Goal: Task Accomplishment & Management: Complete application form

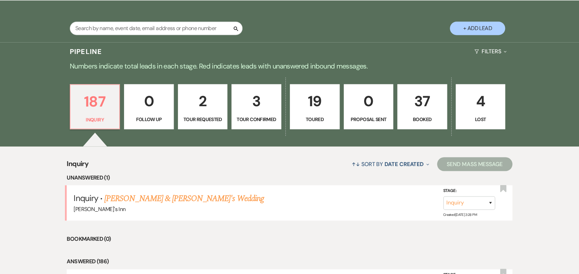
click at [431, 102] on p "37" at bounding box center [422, 100] width 41 height 23
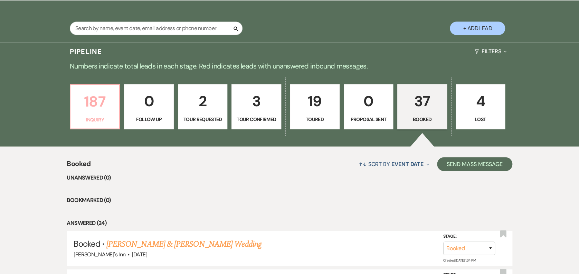
click at [99, 110] on p "187" at bounding box center [95, 101] width 41 height 23
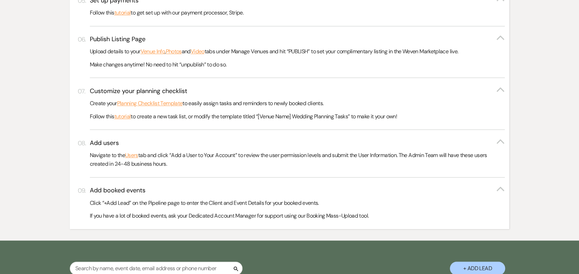
scroll to position [547, 0]
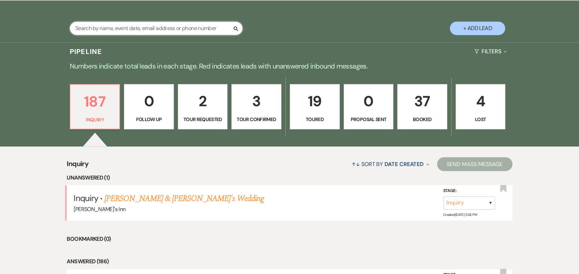
click at [135, 23] on input "text" at bounding box center [156, 27] width 173 height 13
type input "caitlin"
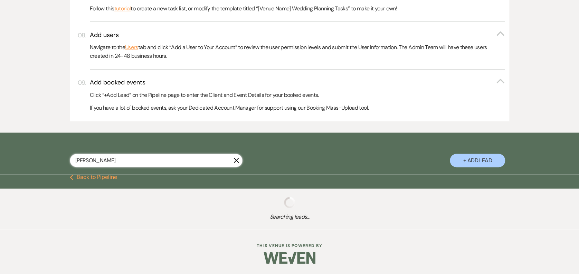
scroll to position [432, 0]
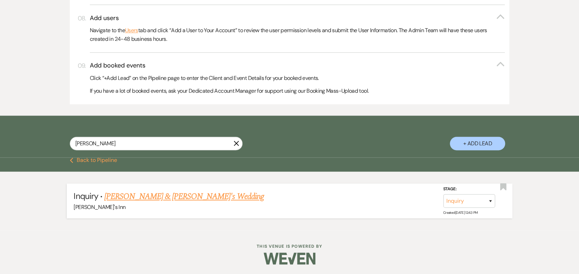
click at [199, 196] on link "[PERSON_NAME] & [PERSON_NAME]'s Wedding" at bounding box center [184, 196] width 160 height 12
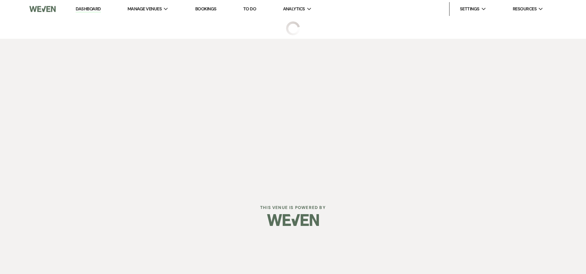
select select "25"
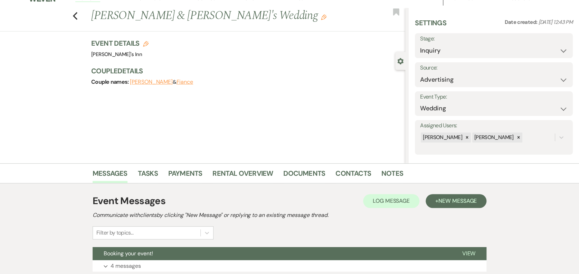
scroll to position [95, 0]
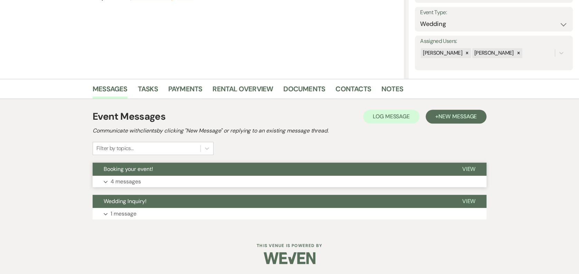
click at [190, 185] on button "Expand 4 messages" at bounding box center [290, 182] width 394 height 12
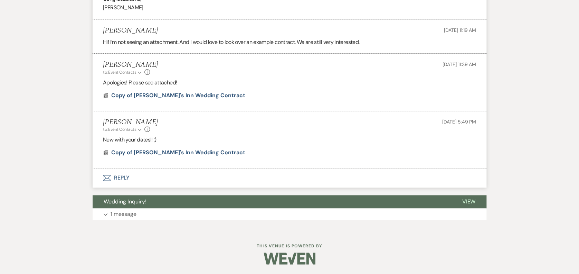
scroll to position [380, 0]
click at [183, 202] on button "Wedding Inquiry!" at bounding box center [272, 201] width 358 height 13
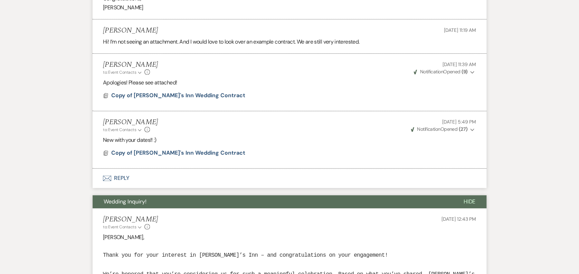
scroll to position [141, 0]
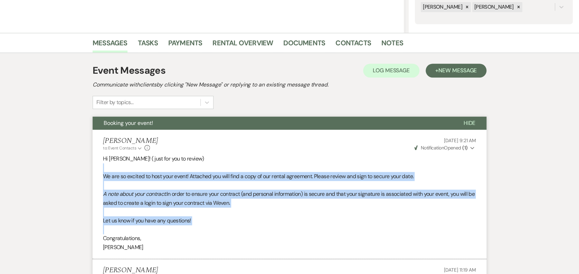
drag, startPoint x: 176, startPoint y: 166, endPoint x: 201, endPoint y: 232, distance: 70.4
click at [201, 232] on div "Hi Caitlin! ( just for you to review) We are so excited to host your event! Att…" at bounding box center [289, 202] width 373 height 97
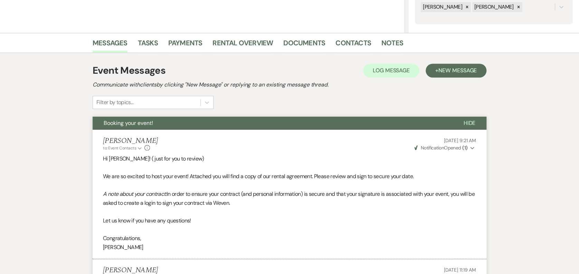
drag, startPoint x: 201, startPoint y: 232, endPoint x: 185, endPoint y: 249, distance: 23.5
click at [185, 249] on p "[PERSON_NAME]" at bounding box center [289, 247] width 373 height 9
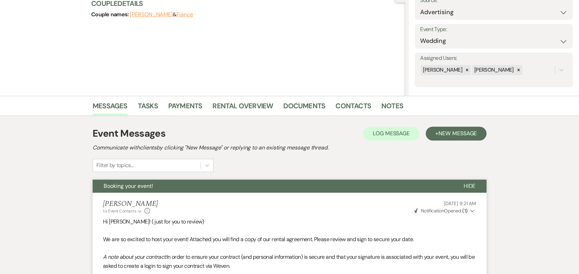
scroll to position [76, 0]
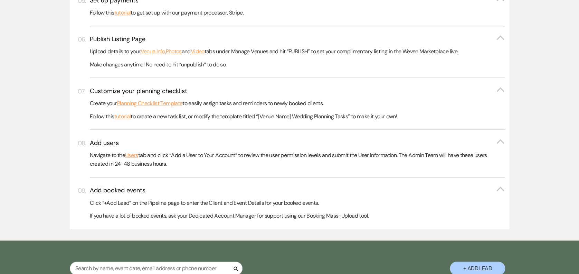
scroll to position [547, 0]
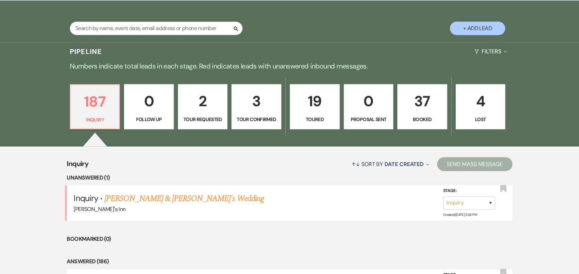
click at [431, 105] on p "37" at bounding box center [422, 100] width 41 height 23
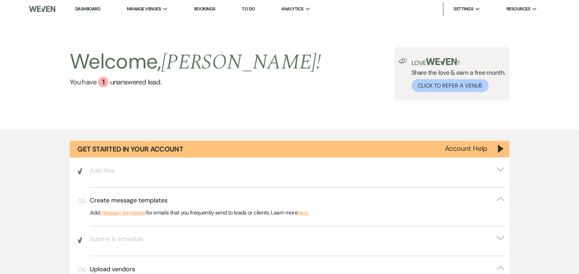
click at [98, 12] on link "Dashboard" at bounding box center [87, 9] width 25 height 7
click at [98, 6] on link "Dashboard" at bounding box center [87, 9] width 25 height 7
click at [209, 7] on link "Bookings" at bounding box center [204, 9] width 21 height 6
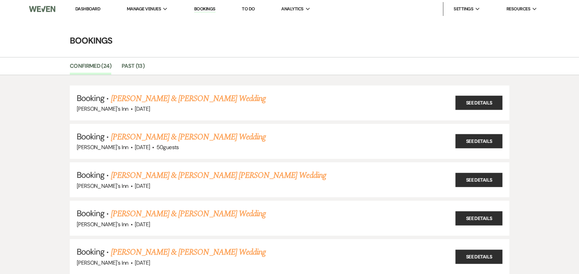
click at [95, 6] on link "Dashboard" at bounding box center [87, 9] width 25 height 6
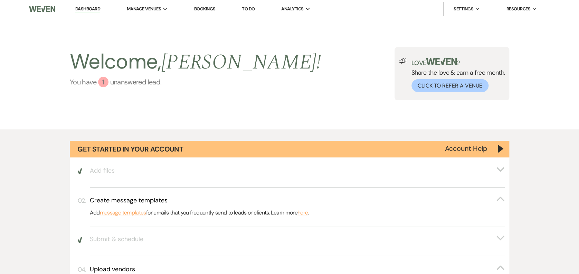
click at [99, 83] on div "1" at bounding box center [103, 82] width 10 height 10
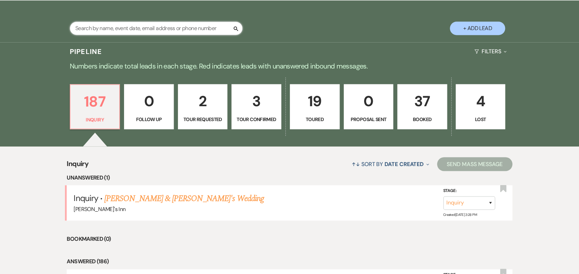
click at [142, 26] on input "text" at bounding box center [156, 27] width 173 height 13
type input "[PERSON_NAME]"
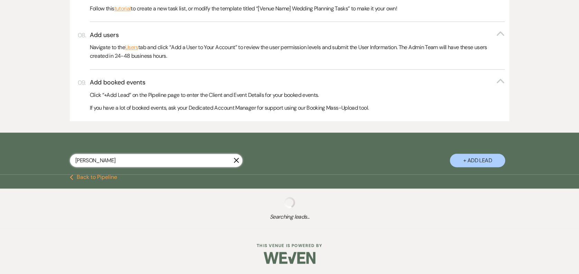
scroll to position [509, 0]
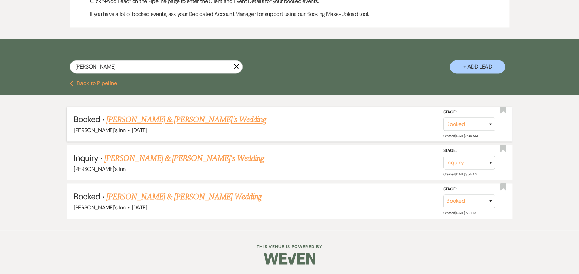
click at [186, 124] on link "[PERSON_NAME] & [PERSON_NAME]'s Wedding" at bounding box center [186, 119] width 160 height 12
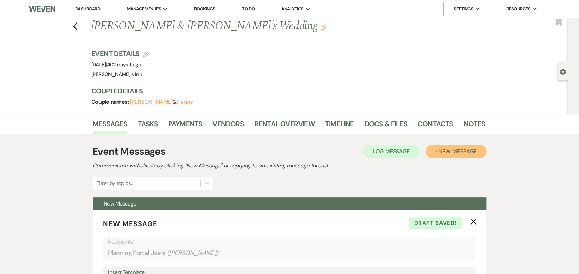
click at [457, 152] on span "New Message" at bounding box center [458, 151] width 38 height 7
click at [470, 221] on p "New Message X Draft" at bounding box center [289, 223] width 373 height 10
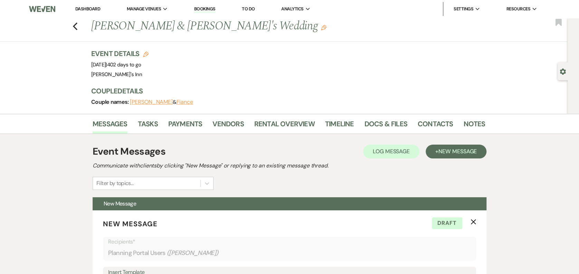
click at [474, 218] on button "X" at bounding box center [474, 221] width 6 height 6
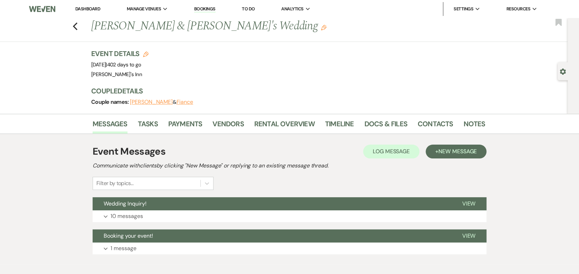
click at [80, 14] on li "Dashboard" at bounding box center [88, 9] width 32 height 14
click at [81, 18] on div "Previous [PERSON_NAME] & [PERSON_NAME]'s Wedding Edit Bookmark" at bounding box center [282, 30] width 571 height 24
click at [77, 24] on use "button" at bounding box center [75, 26] width 4 height 8
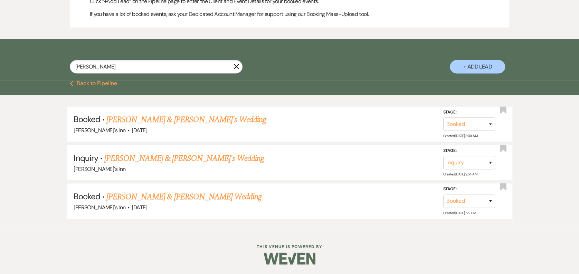
click at [236, 66] on use "button" at bounding box center [236, 66] width 5 height 5
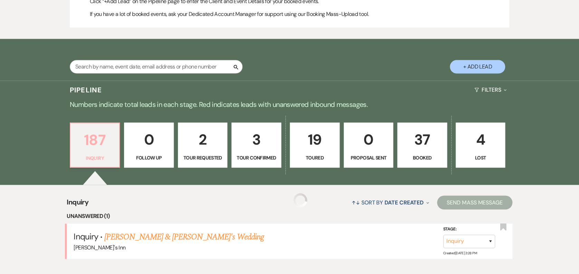
scroll to position [547, 0]
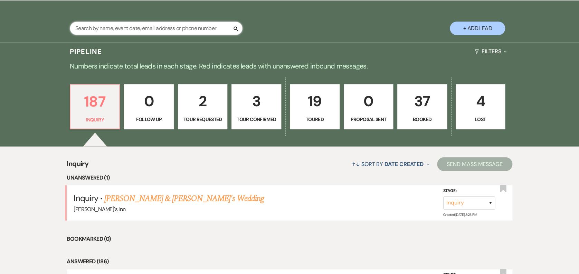
click at [121, 33] on input "text" at bounding box center [156, 27] width 173 height 13
type input "c"
type input "s"
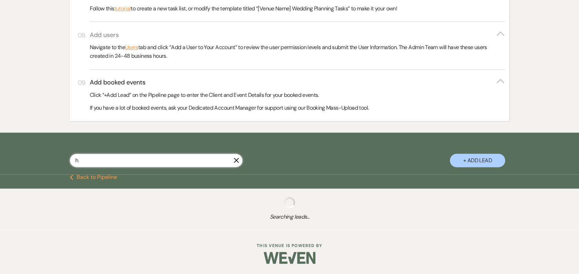
scroll to position [415, 0]
type input "ha"
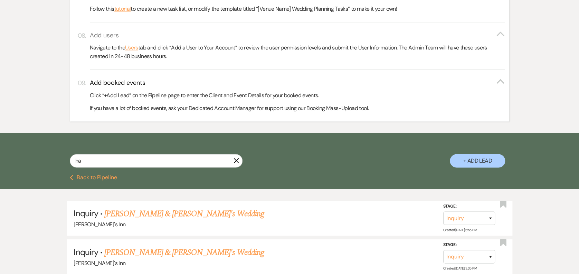
click at [194, 155] on input "ha" at bounding box center [156, 160] width 173 height 13
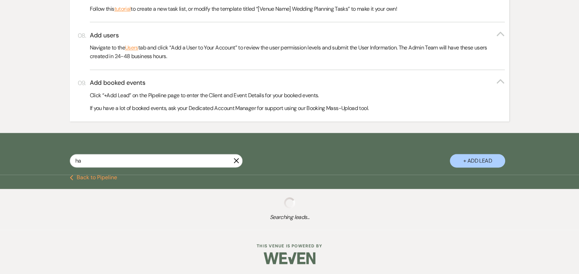
click at [133, 30] on div "Add users Collapse Navigate to the Users tab and click “Add a User to Your Acco…" at bounding box center [290, 46] width 440 height 48
select select "5"
select select "8"
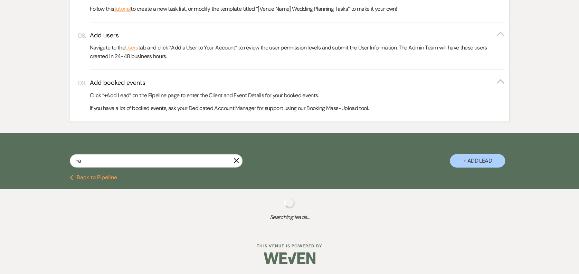
select select "3"
select select "8"
select select "11"
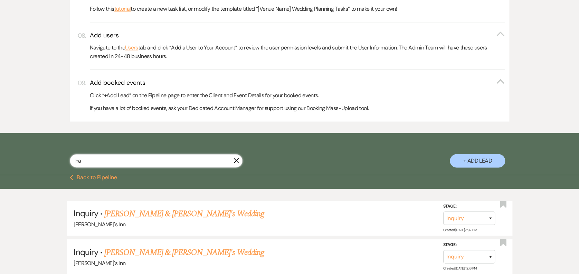
click at [101, 166] on input "ha" at bounding box center [156, 160] width 173 height 13
type input "h"
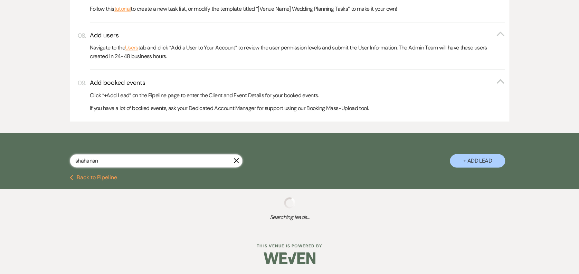
scroll to position [413, 0]
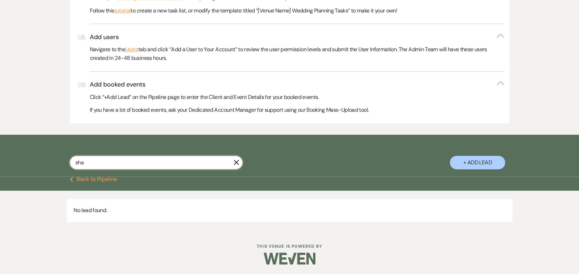
scroll to position [415, 0]
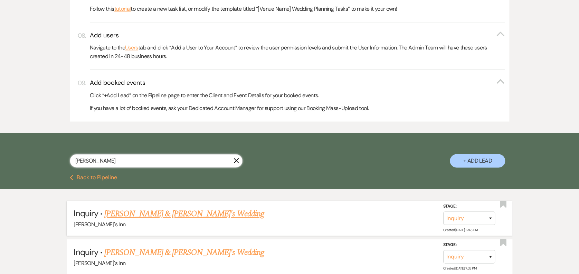
type input "[PERSON_NAME]"
click at [156, 210] on link "[PERSON_NAME] & [PERSON_NAME]'s Wedding" at bounding box center [184, 213] width 160 height 12
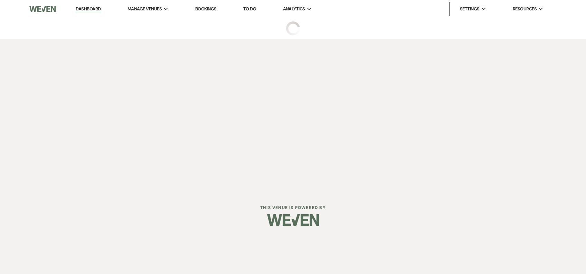
select select "25"
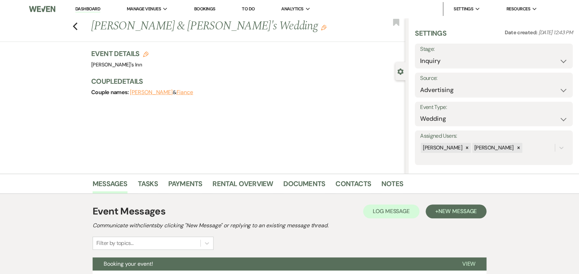
click at [321, 27] on use "button" at bounding box center [324, 28] width 6 height 6
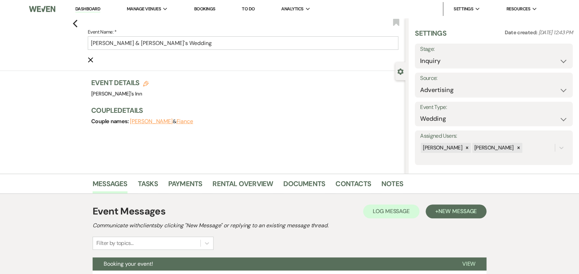
drag, startPoint x: 340, startPoint y: 100, endPoint x: 480, endPoint y: 78, distance: 141.6
click at [353, 97] on div "Event Details Edit Venue: [PERSON_NAME][GEOGRAPHIC_DATA] Venue Address: [STREET…" at bounding box center [248, 105] width 314 height 55
click at [467, 62] on select "Inquiry Follow Up Tour Requested Tour Confirmed Toured Proposal Sent Booked Lost" at bounding box center [494, 60] width 148 height 13
select select "7"
click at [420, 54] on select "Inquiry Follow Up Tour Requested Tour Confirmed Toured Proposal Sent Booked Lost" at bounding box center [494, 60] width 148 height 13
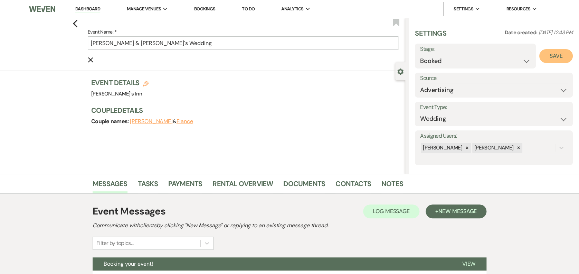
click at [553, 50] on button "Save" at bounding box center [557, 56] width 34 height 14
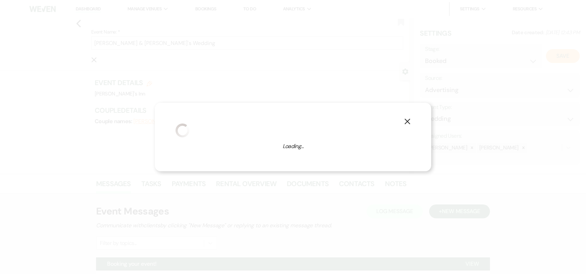
select select "1"
select select "805"
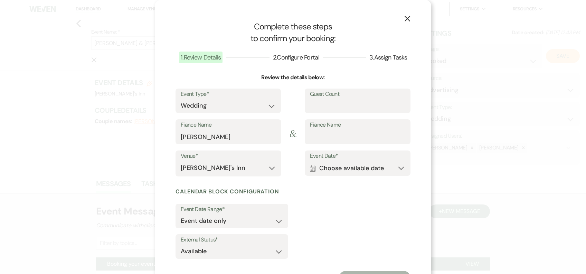
scroll to position [31, 0]
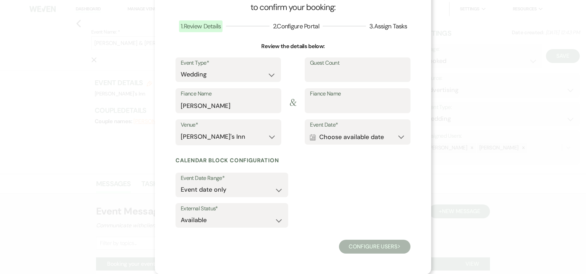
click at [335, 149] on div "Venue* [PERSON_NAME][GEOGRAPHIC_DATA] Event Date* Calendar Choose available dat…" at bounding box center [293, 135] width 235 height 32
click at [341, 134] on button "Calendar Choose available date Expand" at bounding box center [357, 137] width 95 height 14
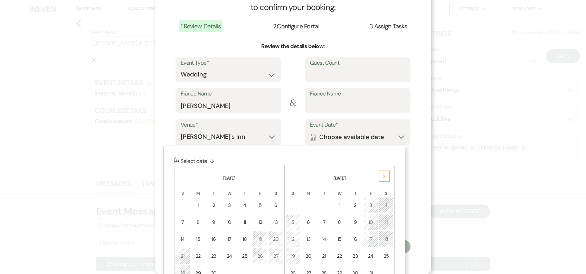
click at [381, 172] on div "Next" at bounding box center [384, 175] width 11 height 11
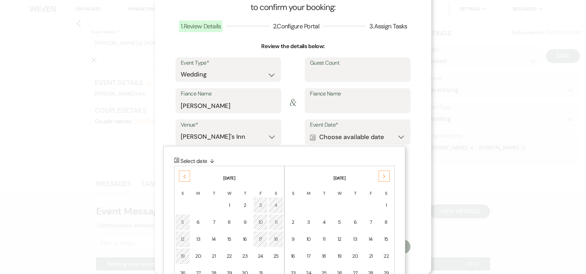
click at [381, 172] on div "Next" at bounding box center [384, 175] width 11 height 11
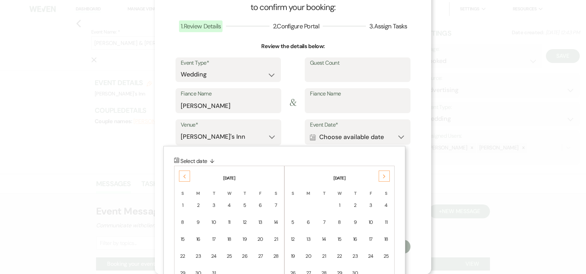
click at [381, 172] on div "Next" at bounding box center [384, 175] width 11 height 11
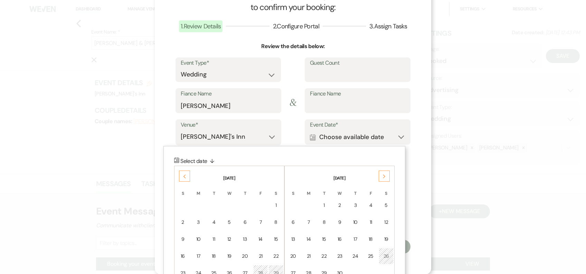
click at [381, 172] on div "Next" at bounding box center [384, 175] width 11 height 11
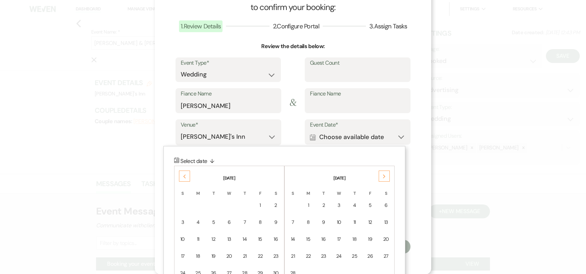
click at [381, 172] on div "Next" at bounding box center [384, 175] width 11 height 11
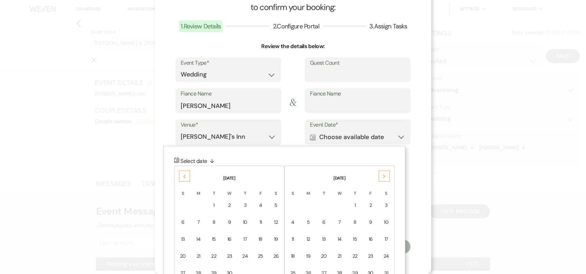
click at [381, 172] on div "Next" at bounding box center [384, 175] width 11 height 11
click at [385, 216] on td "9" at bounding box center [385, 222] width 15 height 16
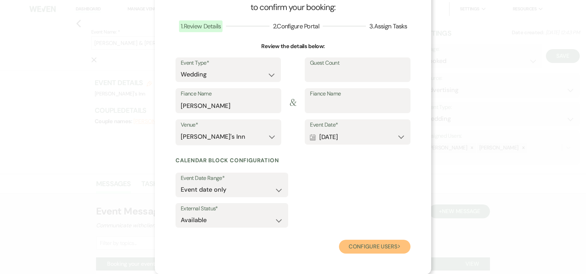
click at [373, 246] on button "Configure users Next" at bounding box center [375, 247] width 72 height 14
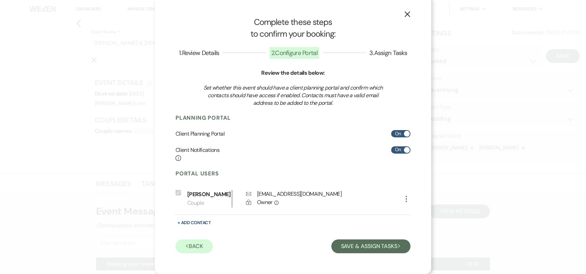
scroll to position [13, 0]
click at [368, 241] on button "Save & Assign Tasks Next" at bounding box center [370, 246] width 79 height 14
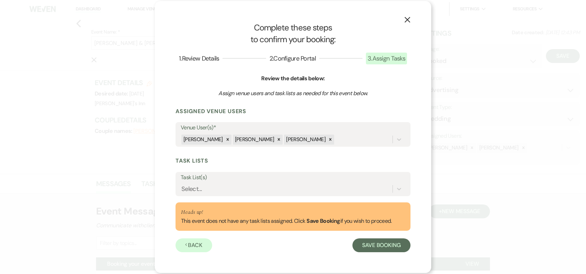
scroll to position [0, 0]
click at [216, 181] on label "Task List(s)" at bounding box center [293, 177] width 225 height 10
click at [182, 184] on input "Task List(s)" at bounding box center [181, 188] width 1 height 9
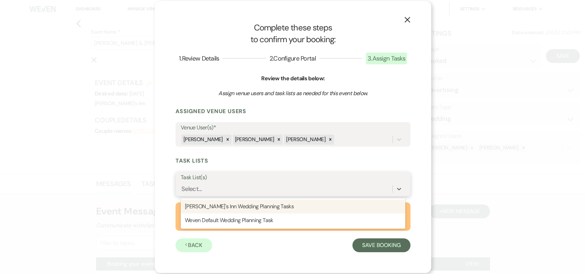
click at [218, 185] on div "Select..." at bounding box center [287, 189] width 212 height 12
click at [223, 212] on div "[PERSON_NAME]'s Inn Wedding Planning Tasks" at bounding box center [293, 206] width 225 height 14
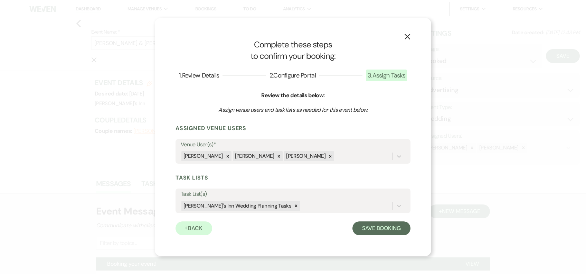
click at [382, 217] on form "Assigned Venue Users Venue User(s)* [PERSON_NAME] [PERSON_NAME] [PERSON_NAME] T…" at bounding box center [293, 179] width 235 height 111
click at [382, 230] on button "Save Booking" at bounding box center [382, 228] width 58 height 14
select select "14"
